Goal: Transaction & Acquisition: Purchase product/service

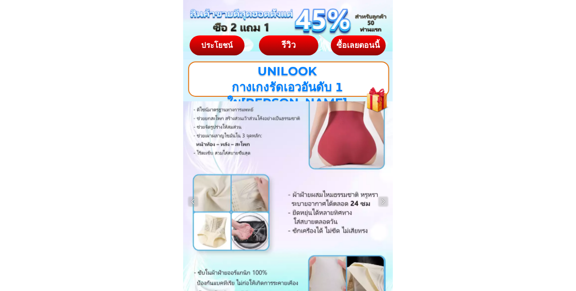
click at [359, 45] on div "ซื้อเลยตอนนี้" at bounding box center [358, 45] width 56 height 8
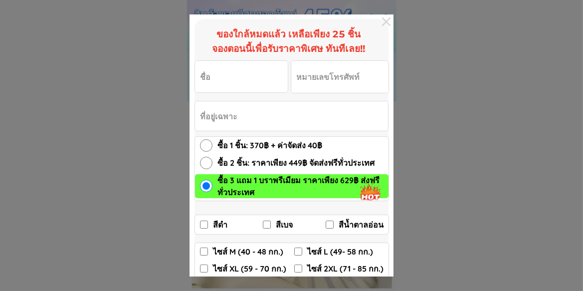
click at [201, 268] on input "ไซส์ XL (59 - 70 กก.)" at bounding box center [204, 268] width 8 height 8
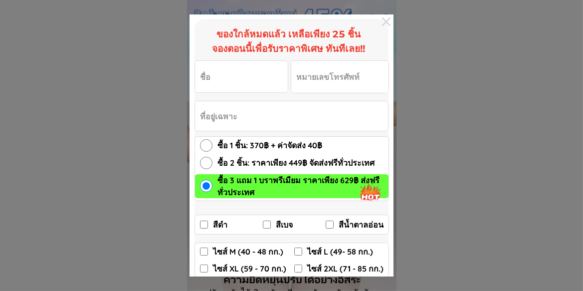
click at [205, 267] on input "ไซส์ XL (59 - 70 กก.)" at bounding box center [204, 268] width 8 height 8
checkbox input "true"
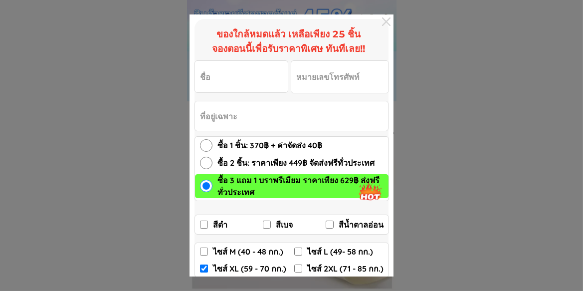
click at [274, 161] on span "ซื้อ 2 ชิ้น: ราคาเพียง 449฿ จัดส่งฟรีทั่วประเทศ" at bounding box center [295, 163] width 157 height 12
click at [212, 161] on input "ซื้อ 2 ชิ้น: ราคาเพียง 449฿ จัดส่งฟรีทั่วประเทศ" at bounding box center [206, 163] width 12 height 12
radio input "true"
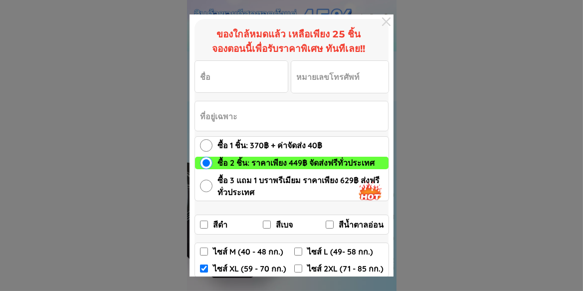
click at [226, 71] on input "Input full_name" at bounding box center [241, 76] width 93 height 31
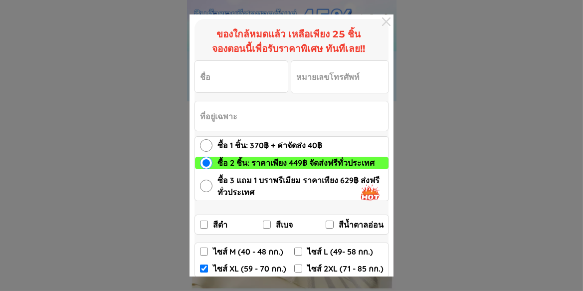
click at [227, 74] on input "Input full_name" at bounding box center [241, 76] width 93 height 31
type input "g"
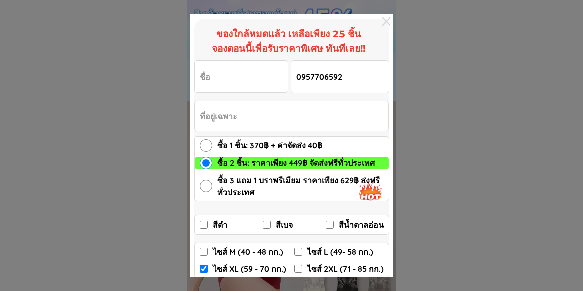
type input "0957706592"
click at [224, 76] on input "Input full_name" at bounding box center [241, 76] width 93 height 31
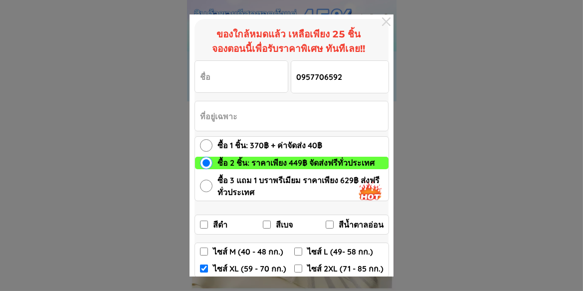
type input "g"
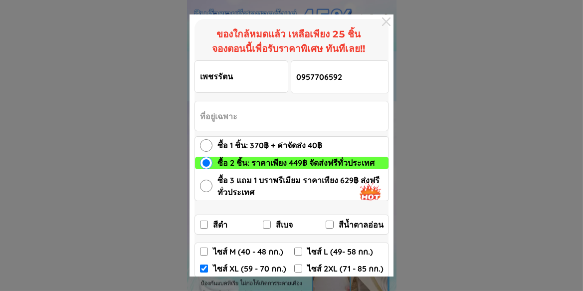
type input "เพชรรัตน"
click at [250, 117] on input "Input address" at bounding box center [291, 115] width 193 height 29
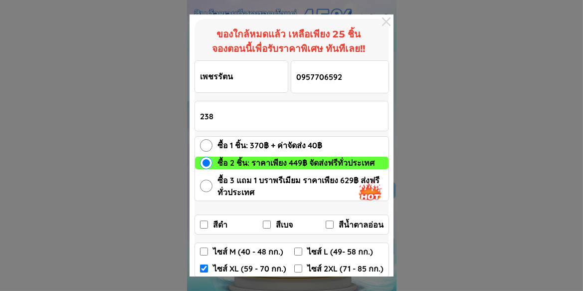
click at [224, 114] on input "238" at bounding box center [291, 115] width 193 height 29
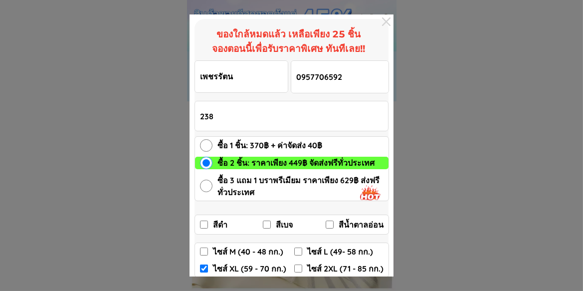
click at [229, 116] on input "238" at bounding box center [291, 115] width 193 height 29
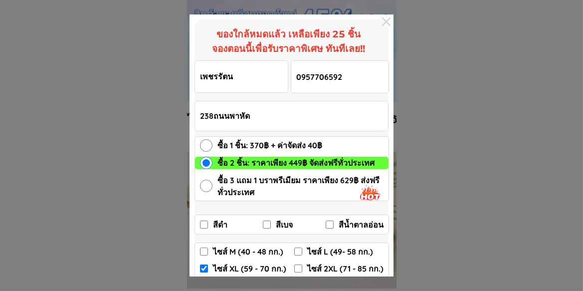
type input "238ถนนพาหัด"
drag, startPoint x: 411, startPoint y: 239, endPoint x: 418, endPoint y: 236, distance: 7.6
click at [413, 237] on div at bounding box center [291, 145] width 583 height 291
